Goal: Information Seeking & Learning: Learn about a topic

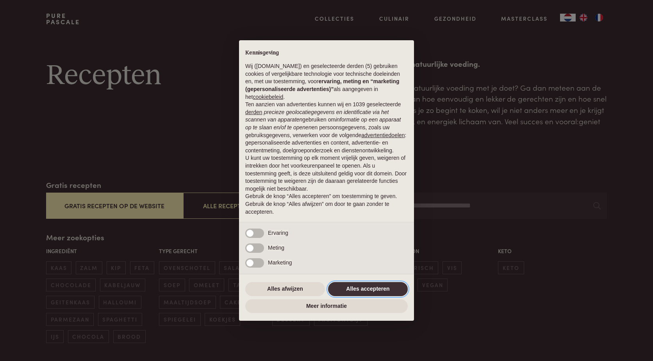
click at [373, 285] on button "Alles accepteren" at bounding box center [368, 289] width 80 height 14
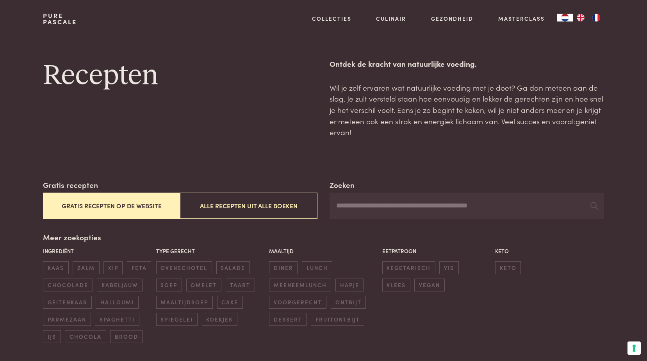
click at [94, 212] on button "Gratis recepten op de website" at bounding box center [111, 205] width 137 height 26
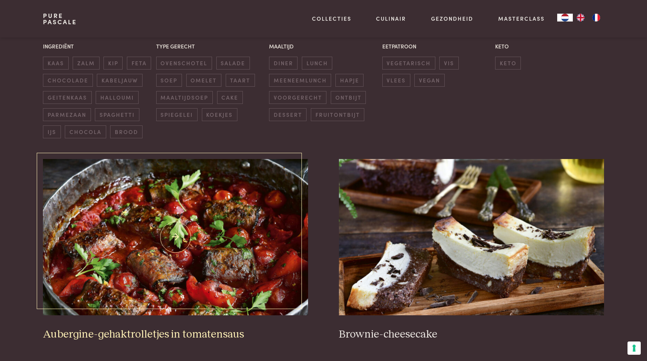
scroll to position [218, 0]
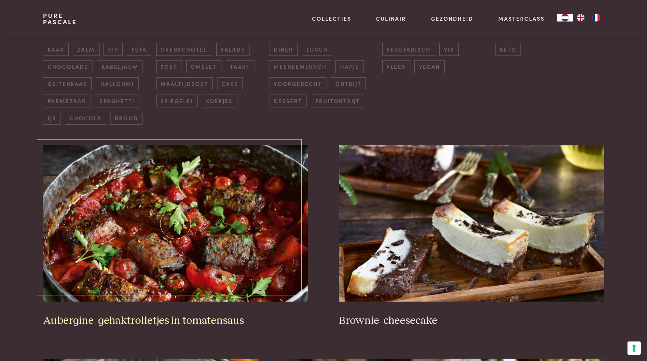
click at [188, 224] on img at bounding box center [175, 223] width 265 height 156
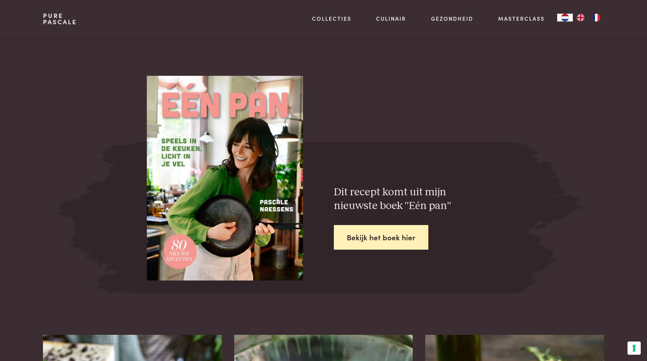
scroll to position [1171, 0]
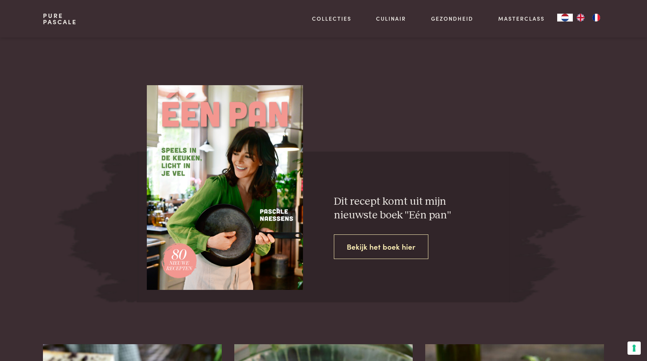
click at [369, 243] on link "Bekijk het boek hier" at bounding box center [381, 246] width 94 height 25
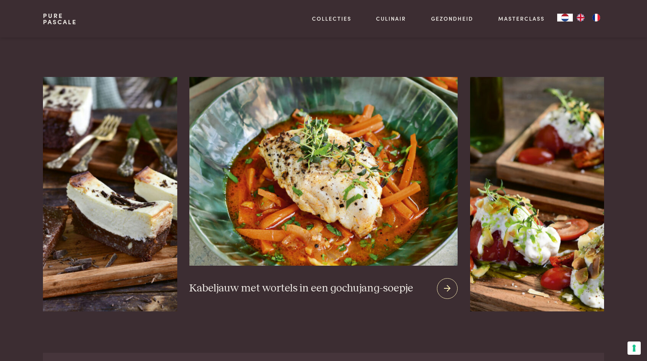
scroll to position [1483, 0]
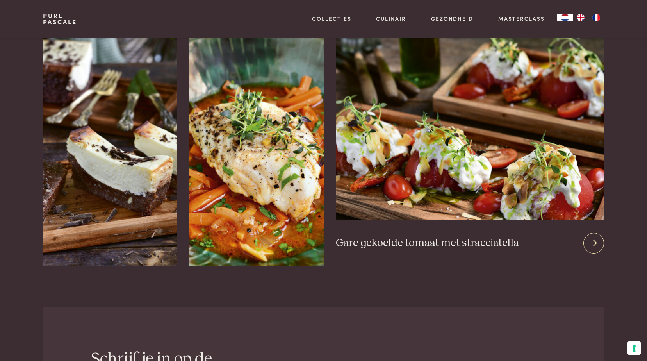
click at [490, 169] on img at bounding box center [470, 126] width 268 height 189
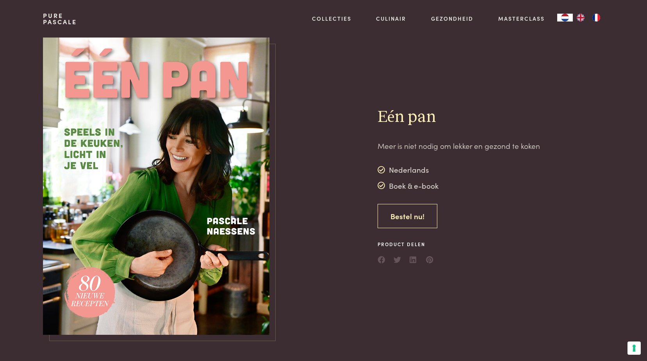
click at [399, 214] on link "Bestel nu!" at bounding box center [407, 216] width 60 height 25
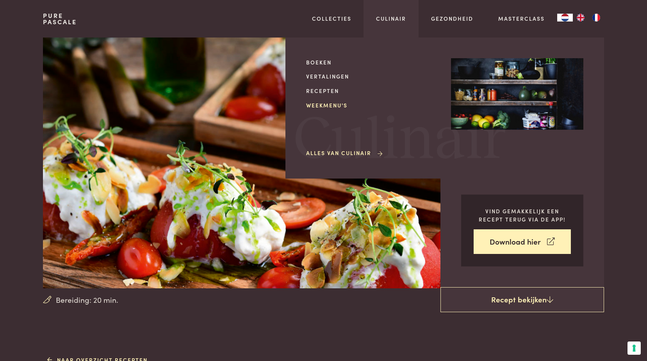
click at [318, 104] on link "Weekmenu's" at bounding box center [372, 105] width 132 height 8
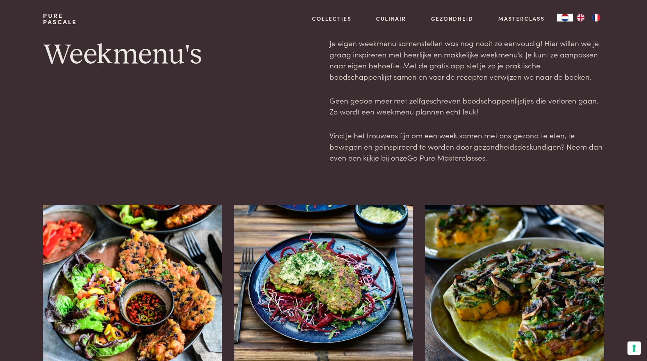
click at [432, 160] on link "Go Pure Masterclasses" at bounding box center [446, 157] width 78 height 11
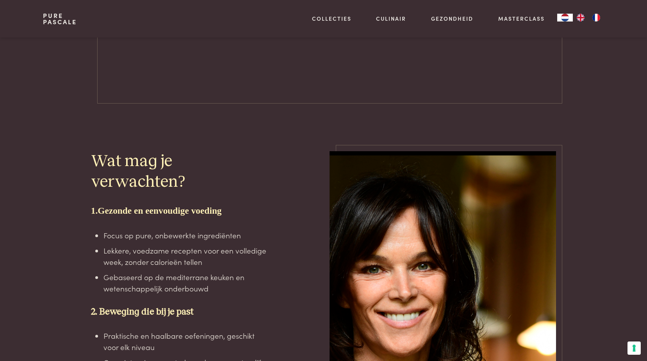
scroll to position [1405, 0]
